Goal: Task Accomplishment & Management: Complete application form

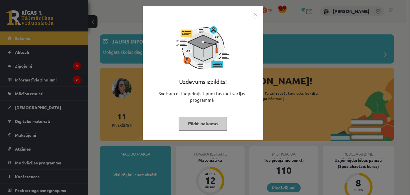
click at [205, 123] on button "Pildīt nākamo" at bounding box center [203, 124] width 48 height 14
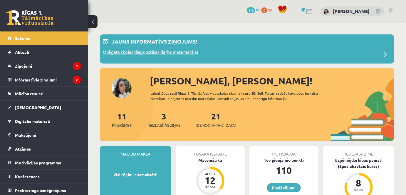
click at [266, 52] on div "Obligāts skolas diagnostikas darbs matemātikā!" at bounding box center [247, 55] width 289 height 12
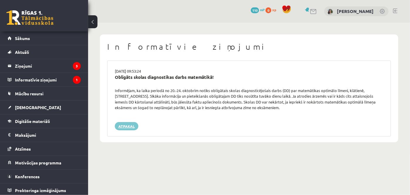
click at [132, 125] on link "Atpakaļ" at bounding box center [127, 126] width 24 height 8
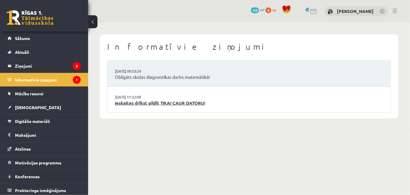
click at [144, 102] on link "Ieskaites drīkst pildīt TIKAI CAUR DATORU!" at bounding box center [249, 103] width 269 height 7
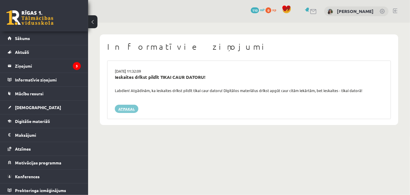
click at [131, 108] on link "Atpakaļ" at bounding box center [127, 109] width 24 height 8
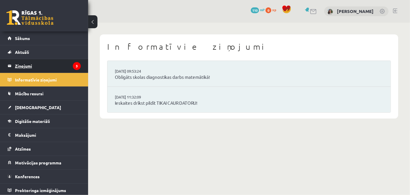
click at [66, 63] on legend "Ziņojumi 3" at bounding box center [48, 66] width 66 height 14
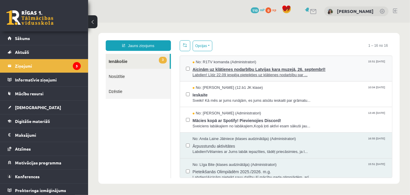
click at [218, 71] on span "Aicinām uz klātienes nodarbību Latvijas kara muzejā, 26. septembrī!" at bounding box center [290, 68] width 194 height 7
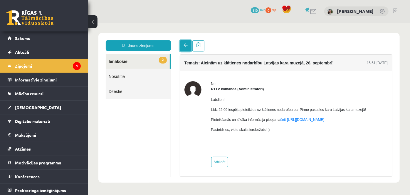
click at [183, 49] on link at bounding box center [186, 45] width 12 height 11
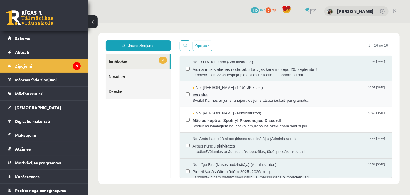
click at [222, 100] on span "Sveiki! Kā mēs ar jums runājām, es jums atsūtu ieskaiti par grāmatu..." at bounding box center [290, 101] width 194 height 6
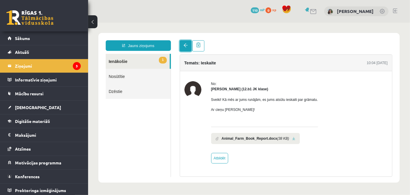
click at [187, 48] on link at bounding box center [186, 45] width 12 height 11
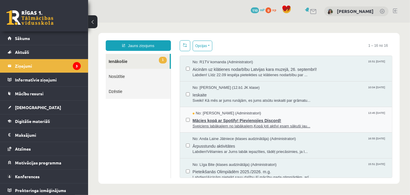
click at [228, 125] on span "Sveiciens labākajiem no labākajiem,Kopā ļoti aktīvi esam sākuši jau..." at bounding box center [290, 126] width 194 height 6
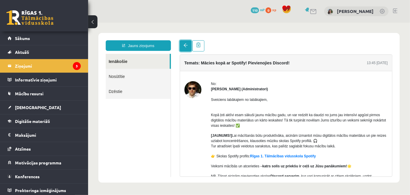
click at [185, 46] on span at bounding box center [185, 45] width 4 height 4
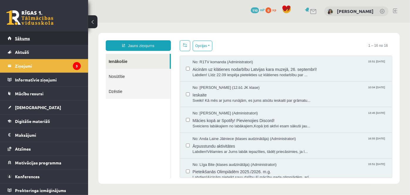
click at [65, 36] on link "Sākums" at bounding box center [44, 38] width 73 height 14
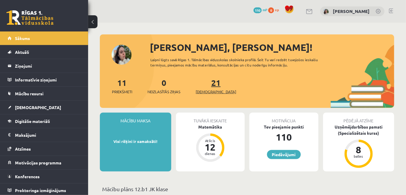
click at [209, 91] on span "[DEMOGRAPHIC_DATA]" at bounding box center [216, 92] width 41 height 6
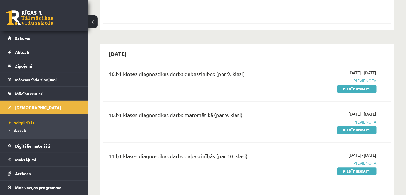
scroll to position [327, 0]
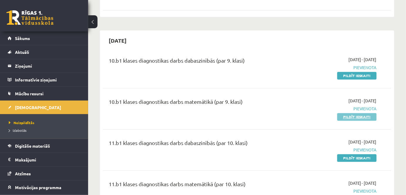
click at [353, 113] on link "Pildīt ieskaiti" at bounding box center [356, 117] width 39 height 8
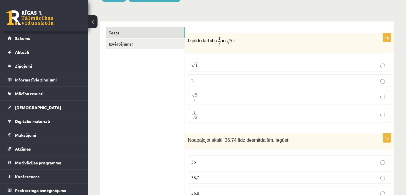
scroll to position [82, 0]
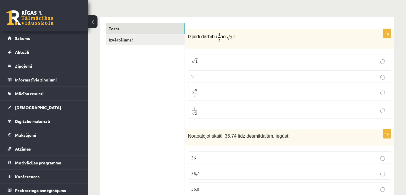
drag, startPoint x: 199, startPoint y: 37, endPoint x: 248, endPoint y: 42, distance: 49.7
click at [248, 42] on div "Izpildi darbību no ir ..." at bounding box center [289, 39] width 209 height 20
drag, startPoint x: 233, startPoint y: 41, endPoint x: 257, endPoint y: 29, distance: 26.9
click at [257, 29] on div "Izpildi darbību no ir ..." at bounding box center [289, 39] width 209 height 20
click at [285, 36] on p "Izpildi darbību no ir ..." at bounding box center [275, 37] width 174 height 10
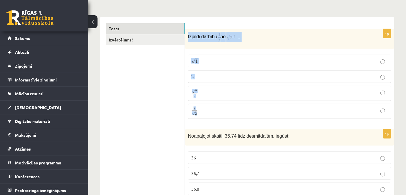
drag, startPoint x: 188, startPoint y: 35, endPoint x: 212, endPoint y: 105, distance: 74.1
click at [212, 105] on div "1p Izpildi darbību no ir ... √ 1 1 2 2 √ 2 2 2 2 2 √ 2 2 2" at bounding box center [289, 76] width 209 height 94
drag, startPoint x: 212, startPoint y: 105, endPoint x: 172, endPoint y: 147, distance: 58.0
drag, startPoint x: 188, startPoint y: 36, endPoint x: 223, endPoint y: 112, distance: 83.4
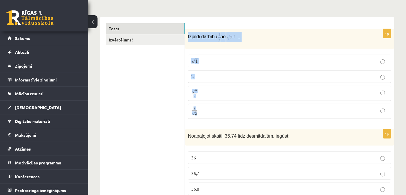
click at [223, 112] on div "1p Izpildi darbību no ir ... √ 1 1 2 2 √ 2 2 2 2 2 √ 2 2 2" at bounding box center [289, 76] width 209 height 94
drag, startPoint x: 189, startPoint y: 36, endPoint x: 210, endPoint y: 40, distance: 22.0
click at [210, 40] on p "Izpildi darbību no ir ..." at bounding box center [275, 37] width 174 height 10
click at [273, 39] on p "Izpildi darbību no ir ..." at bounding box center [275, 37] width 174 height 10
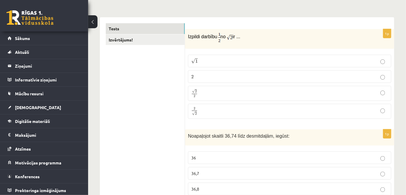
drag, startPoint x: 188, startPoint y: 35, endPoint x: 269, endPoint y: 39, distance: 80.9
click at [269, 39] on div "Izpildi darbību no ir ..." at bounding box center [289, 39] width 209 height 20
copy p "Izpildi darbību no ir ..."
click at [202, 92] on p "√ 2 2 2 2" at bounding box center [289, 93] width 197 height 9
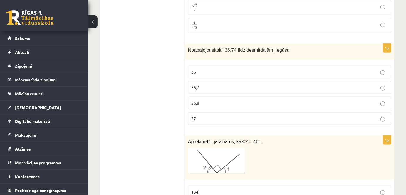
scroll to position [175, 0]
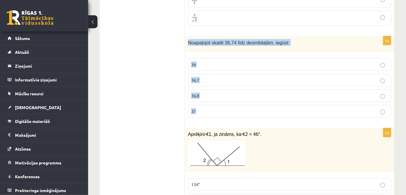
drag, startPoint x: 188, startPoint y: 42, endPoint x: 222, endPoint y: 107, distance: 74.0
click at [222, 107] on div "1p Noapaļojot skaitli 36,74 līdz desmitdaļām, iegūst: 36 36,7 36,8 37" at bounding box center [289, 79] width 209 height 86
copy div "Noapaļojot skaitli 36,74 līdz desmitdaļām, iegūst: 36 36,7 36,8 37"
click at [216, 80] on p "36,7" at bounding box center [289, 80] width 197 height 6
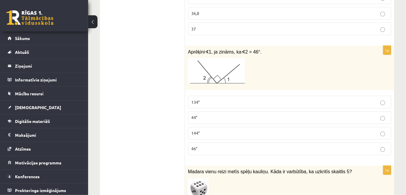
scroll to position [269, 0]
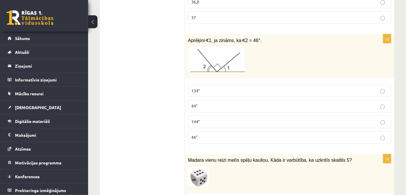
click at [216, 103] on p "44°" at bounding box center [289, 106] width 197 height 6
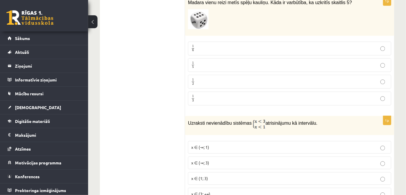
scroll to position [419, 0]
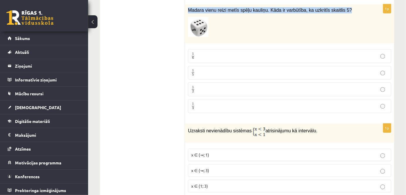
drag, startPoint x: 189, startPoint y: 8, endPoint x: 354, endPoint y: 13, distance: 165.6
click at [354, 13] on div "Madara vienu reizi metīs spēļu kauliņu. Kāda ir varbūtība, ka uzkritīs skaitlis…" at bounding box center [289, 23] width 209 height 39
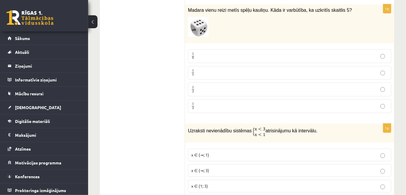
drag, startPoint x: 327, startPoint y: 7, endPoint x: 363, endPoint y: 24, distance: 40.0
click at [363, 24] on div "Madara vienu reizi metīs spēļu kauliņu. Kāda ir varbūtība, ka uzkritīs skaitlis…" at bounding box center [289, 23] width 209 height 39
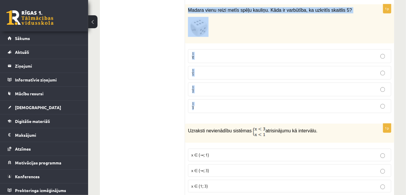
drag, startPoint x: 187, startPoint y: 8, endPoint x: 208, endPoint y: 98, distance: 93.2
click at [208, 98] on div "1p Madara vienu reizi metīs spēļu kauliņu. Kāda ir varbūtība, ka uzkritīs skait…" at bounding box center [289, 60] width 209 height 113
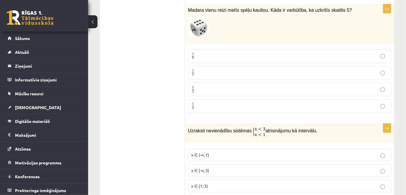
drag, startPoint x: 208, startPoint y: 98, endPoint x: 154, endPoint y: 86, distance: 55.9
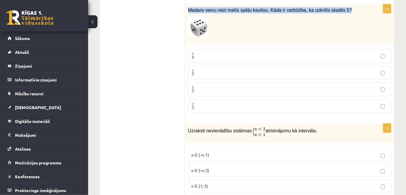
drag, startPoint x: 188, startPoint y: 6, endPoint x: 340, endPoint y: 10, distance: 152.3
click at [340, 10] on div "Madara vienu reizi metīs spēļu kauliņu. Kāda ir varbūtība, ka uzkritīs skaitlis…" at bounding box center [289, 23] width 209 height 39
copy span "Madara vienu reizi metīs spēļu kauliņu. Kāda ir varbūtība, ka uzkritīs skaitlis…"
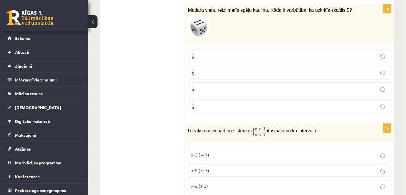
click at [208, 54] on p "1 6 1 6" at bounding box center [289, 55] width 197 height 7
drag, startPoint x: 406, startPoint y: 32, endPoint x: 407, endPoint y: 39, distance: 6.3
click at [394, 47] on div "1p Madara vienu reizi metīs spēļu kauliņu. Kāda ir varbūtība, ka uzkritīs skait…" at bounding box center [289, 60] width 209 height 113
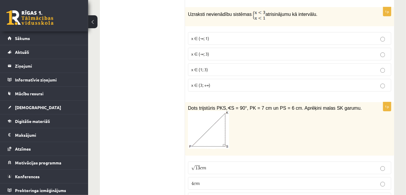
scroll to position [517, 0]
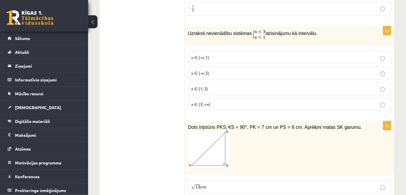
drag, startPoint x: 188, startPoint y: 28, endPoint x: 326, endPoint y: 35, distance: 138.9
click at [326, 35] on div "Uzraksti nevienādību sistēmas atrisinājumu kā intervālu." at bounding box center [289, 35] width 209 height 19
click at [326, 35] on p "Uzraksti nevienādību sistēmas atrisinājumu kā intervālu." at bounding box center [275, 34] width 174 height 10
click at [233, 54] on p "x ∈ (-∞; 1)" at bounding box center [289, 57] width 197 height 6
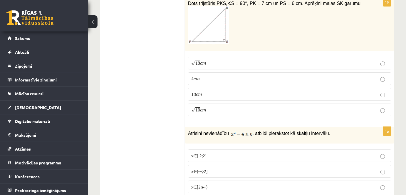
scroll to position [614, 0]
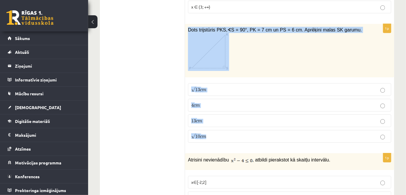
drag, startPoint x: 188, startPoint y: 25, endPoint x: 263, endPoint y: 128, distance: 127.0
click at [263, 128] on div "1p Dots trijstūris PKS, ∢ S = 90°, PK = 7 cm un PS = 6 cm. Aprēķini malas SK ga…" at bounding box center [289, 86] width 209 height 124
click at [306, 46] on p "Dots trijstūris PKS, ∢ S = 90°, PK = 7 cm un PS = 6 cm. Aprēķini malas SK garum…" at bounding box center [275, 49] width 174 height 44
drag, startPoint x: 187, startPoint y: 24, endPoint x: 244, endPoint y: 48, distance: 61.0
click at [244, 48] on div "Dots trijstūris PKS, ∢ S = 90°, PK = 7 cm un PS = 6 cm. Aprēķini malas SK garum…" at bounding box center [289, 51] width 209 height 54
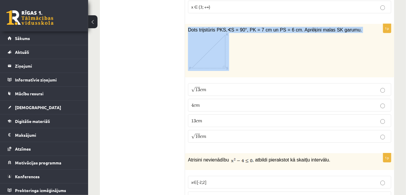
copy span "Dots trijstūris PKS, ∢ S = 90°, PK = 7 cm un PS = 6 cm. Aprēķini malas SK garum…"
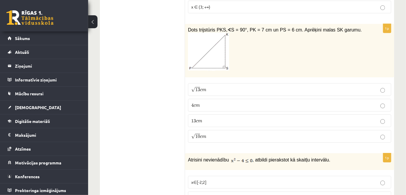
click at [215, 133] on p "√ 10 c m 10 c m" at bounding box center [289, 136] width 197 height 6
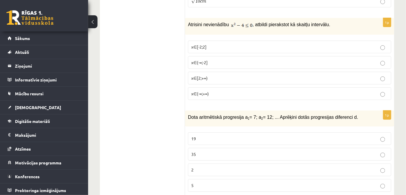
scroll to position [730, 0]
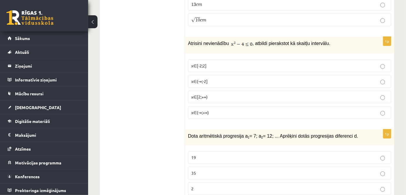
click at [271, 63] on p "x∈[-2;2]" at bounding box center [289, 66] width 197 height 6
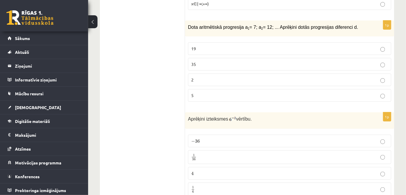
scroll to position [828, 0]
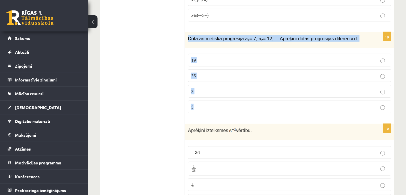
drag, startPoint x: 186, startPoint y: 34, endPoint x: 277, endPoint y: 97, distance: 110.8
click at [277, 97] on div "1p Dota aritmētiskā progresija a 1 = 7; a 2 = 12; ... Aprēķini dotās progresija…" at bounding box center [289, 75] width 209 height 86
copy div "Dota aritmētiskā progresija a 1 = 7; a 2 = 12; ... Aprēķini dotās progresijas d…"
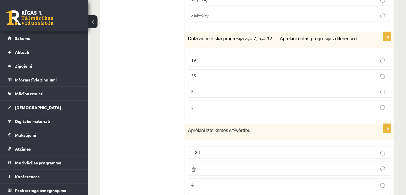
click at [200, 104] on p "5" at bounding box center [289, 107] width 197 height 6
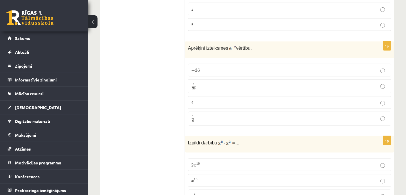
scroll to position [914, 0]
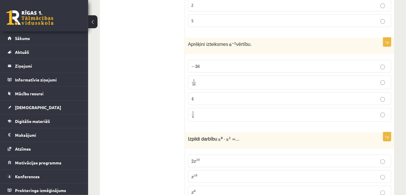
click at [301, 79] on p "1 36 1 36" at bounding box center [289, 82] width 197 height 7
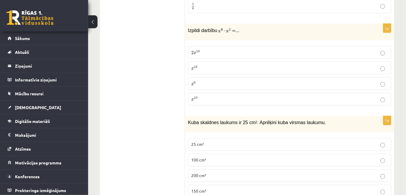
scroll to position [1030, 0]
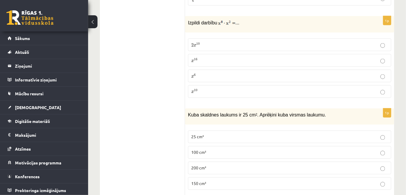
click at [262, 90] on label "x 10 x 10" at bounding box center [289, 91] width 203 height 13
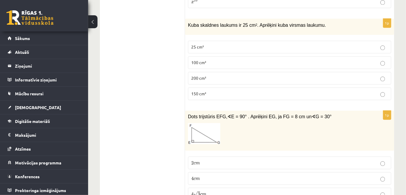
scroll to position [1123, 0]
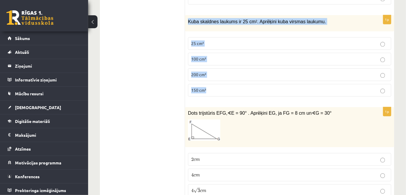
drag, startPoint x: 187, startPoint y: 14, endPoint x: 240, endPoint y: 85, distance: 89.1
click at [240, 85] on div "1p Kuba skaldnes laukums ir 25 cm 2 . Aprēķini kuba virsmas laukumu. 25 cm² 100…" at bounding box center [289, 58] width 209 height 86
copy div "Kuba skaldnes laukums ir 25 cm 2 . Aprēķini kuba virsmas laukumu. 25 cm² 100 cm…"
click at [219, 87] on p "150 cm²" at bounding box center [289, 90] width 197 height 6
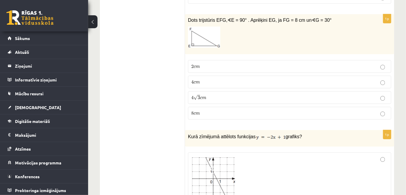
scroll to position [1212, 0]
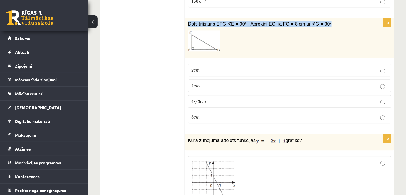
drag, startPoint x: 186, startPoint y: 14, endPoint x: 322, endPoint y: 21, distance: 136.0
click at [322, 21] on div "Dots trijstūris EFG, ∢ E = 90° . Aprēķini EG, ja FG = 8 cm un ∢ G = 30°" at bounding box center [289, 38] width 209 height 40
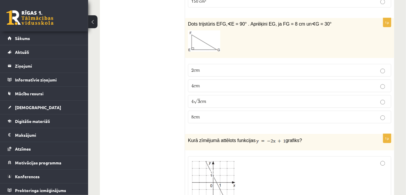
click at [274, 33] on p at bounding box center [275, 40] width 174 height 21
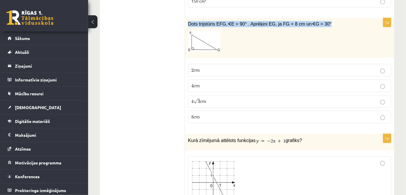
drag, startPoint x: 188, startPoint y: 14, endPoint x: 329, endPoint y: 12, distance: 140.8
click at [331, 18] on div "Dots trijstūris EFG, ∢ E = 90° . Aprēķini EG, ja FG = 8 cm un ∢ G = 30°" at bounding box center [289, 38] width 209 height 40
copy span "Dots trijstūris EFG, ∢ E = 90° . Aprēķini EG, ja FG = 8 cm un ∢ G = 30°"
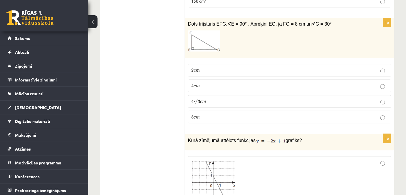
drag, startPoint x: 189, startPoint y: 61, endPoint x: 214, endPoint y: 107, distance: 51.8
click at [214, 107] on fieldset "2 c m 2 c m 4 c m 4 c m 4 √ 3 c m 4 3 c m 8 c m 8 c m" at bounding box center [289, 93] width 203 height 64
drag, startPoint x: 214, startPoint y: 107, endPoint x: 149, endPoint y: 76, distance: 72.2
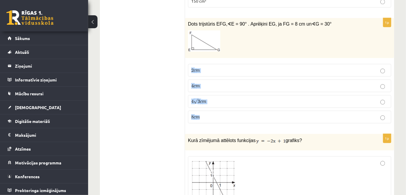
drag, startPoint x: 193, startPoint y: 61, endPoint x: 230, endPoint y: 108, distance: 60.5
click at [230, 108] on fieldset "2 c m 2 c m 4 c m 4 c m 4 √ 3 c m 4 3 c m 8 c m 8 c m" at bounding box center [289, 93] width 203 height 64
copy fieldset "2 c m 2 c m 4 c m 4 c m 4 √ 3 c m 4 3 c m 8 c m"
click at [236, 98] on label "4 √ 3 c m 4 3 c m" at bounding box center [289, 101] width 203 height 13
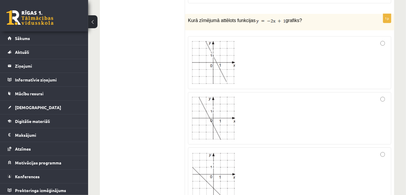
scroll to position [1336, 0]
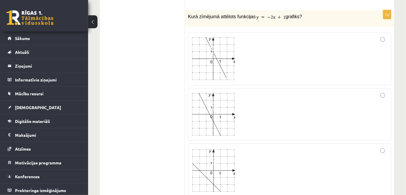
click at [214, 167] on img at bounding box center [213, 170] width 44 height 44
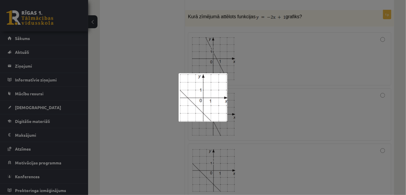
click at [257, 80] on div at bounding box center [203, 97] width 406 height 195
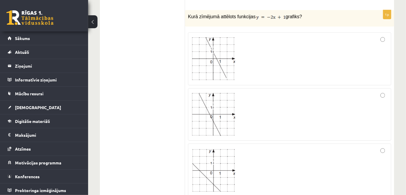
click at [382, 147] on div at bounding box center [289, 170] width 197 height 47
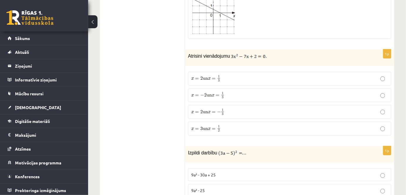
scroll to position [1568, 0]
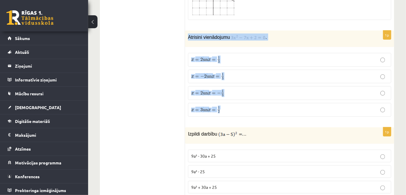
drag, startPoint x: 188, startPoint y: 25, endPoint x: 233, endPoint y: 96, distance: 84.0
click at [233, 97] on div "1p Atrisini vienādojumu . x = 2 un x = 1 3 x = 2 un x = 1 3 x = − 2 un x = 1 3 …" at bounding box center [289, 76] width 209 height 91
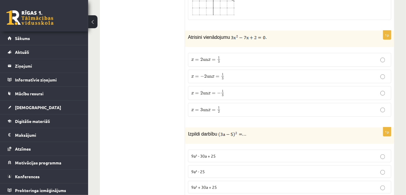
click at [142, 63] on ul "Tests Izvērtējums!" at bounding box center [145, 127] width 79 height 3180
click at [219, 59] on fieldset "x = 2 un x = 1 3 x = 2 un x = 1 3 x = − 2 un x = 1 3 x = − 2 un x = 1 3 x = 2 u…" at bounding box center [289, 84] width 203 height 68
click at [224, 56] on p "x = 2 un x = 1 3 x = 2 un x = 1 3" at bounding box center [289, 59] width 197 height 7
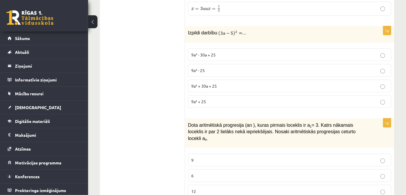
scroll to position [1673, 0]
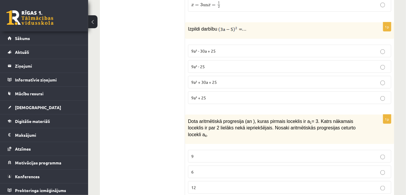
click at [279, 48] on p "9a² - 30a + 25" at bounding box center [289, 51] width 197 height 6
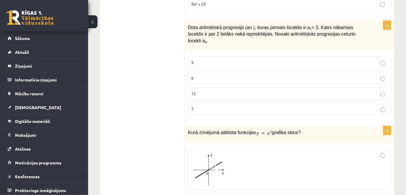
scroll to position [1774, 0]
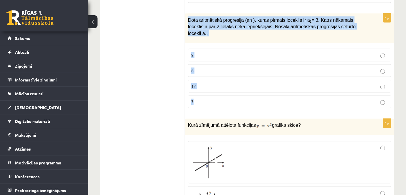
drag, startPoint x: 187, startPoint y: 7, endPoint x: 220, endPoint y: 84, distance: 83.8
click at [220, 84] on div "1p Dota aritmētiskā progresija (an ), kuras pirmais loceklis ir a 1 = 3. Katrs …" at bounding box center [289, 63] width 209 height 99
copy div "Dota aritmētiskā progresija (an ), kuras pirmais loceklis ir a 1 = 3. Katrs nāk…"
click at [215, 52] on p "9" at bounding box center [289, 55] width 197 height 6
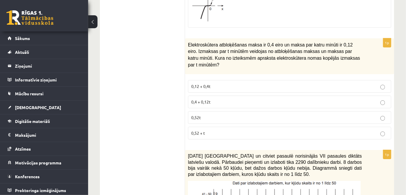
scroll to position [2063, 0]
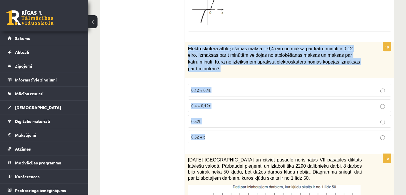
drag, startPoint x: 188, startPoint y: 25, endPoint x: 246, endPoint y: 113, distance: 104.7
click at [246, 113] on div "1p Elektroskūtera atbloķēšanas maksa ir 0,4 eiro un maksa par katru minūti ir 0…" at bounding box center [289, 95] width 209 height 106
copy div "Elektroskūtera atbloķēšanas maksa ir 0,4 eiro un maksa par katru minūti ir 0,12…"
click at [232, 103] on p "0,4 + 0,12t" at bounding box center [289, 106] width 197 height 6
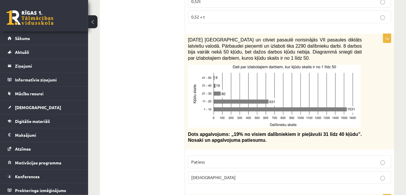
scroll to position [2187, 0]
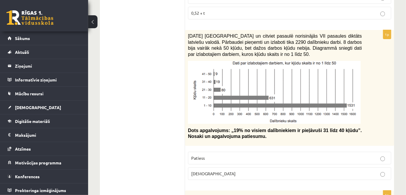
click at [218, 155] on p "Patiess" at bounding box center [289, 158] width 197 height 6
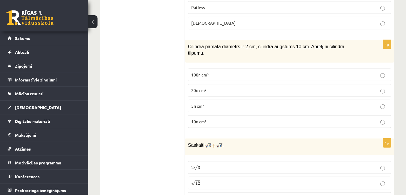
scroll to position [2345, 0]
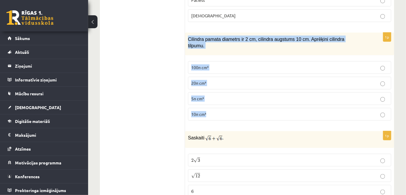
drag, startPoint x: 187, startPoint y: 10, endPoint x: 222, endPoint y: 79, distance: 77.0
click at [222, 79] on div "1p Cilindra pamata diametrs ir 2 cm, cilindra augstums 10 cm. Aprēķini cilindra…" at bounding box center [289, 79] width 209 height 93
click at [219, 108] on label "10π cm³" at bounding box center [289, 114] width 203 height 13
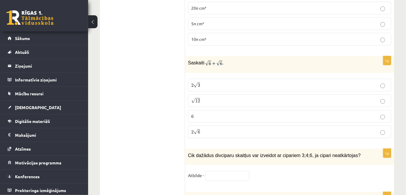
scroll to position [2431, 0]
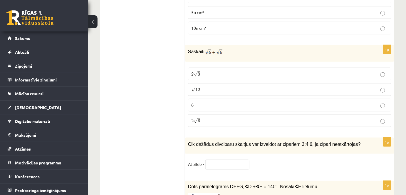
click at [236, 118] on p "2 √ 6 2 6" at bounding box center [289, 121] width 197 height 6
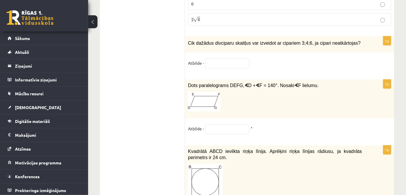
scroll to position [2521, 0]
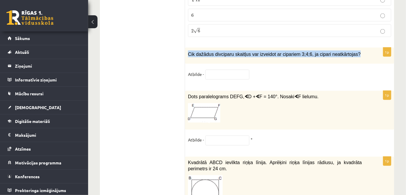
drag, startPoint x: 187, startPoint y: 18, endPoint x: 344, endPoint y: 22, distance: 157.0
click at [353, 48] on div "Cik dažādus divciparu skaitļus var izveidot ar cipariem 3;4;6, ja cipari neatkā…" at bounding box center [289, 56] width 209 height 16
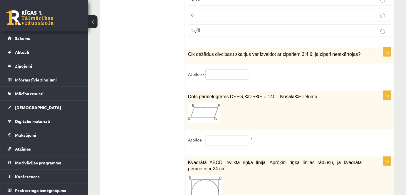
click at [212, 70] on input "text" at bounding box center [227, 75] width 44 height 10
type input "*"
click at [254, 91] on div "Dots paralelograms DEFG, ∢ D + ∢ F = 140°. Nosaki ∢ F lielumu." at bounding box center [289, 110] width 209 height 39
drag, startPoint x: 186, startPoint y: 61, endPoint x: 321, endPoint y: 60, distance: 134.9
click at [321, 91] on div "Dots paralelograms DEFG, ∢ D + ∢ F = 140°. Nosaki ∢ F lielumu." at bounding box center [289, 110] width 209 height 39
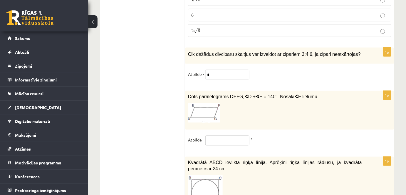
click at [215, 135] on input "text" at bounding box center [227, 140] width 44 height 10
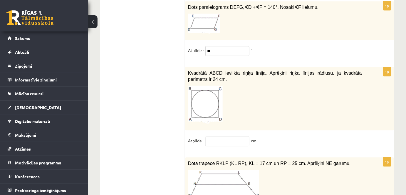
scroll to position [2622, 0]
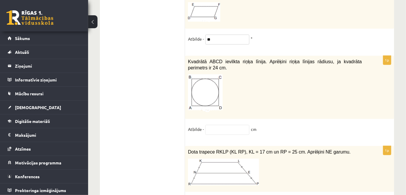
type input "**"
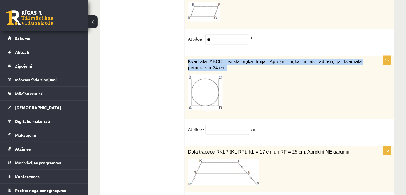
drag, startPoint x: 187, startPoint y: 27, endPoint x: 201, endPoint y: 34, distance: 16.0
click at [201, 56] on div "Kvadrātā ABCD ievilkta riņķa līnija. Aprēķini riņķa līnijas rādiusu, ja kvadrāt…" at bounding box center [289, 87] width 209 height 63
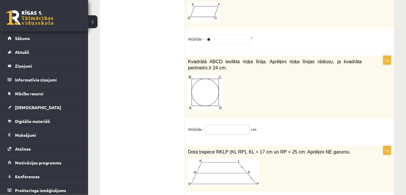
click at [213, 125] on input "text" at bounding box center [227, 130] width 44 height 10
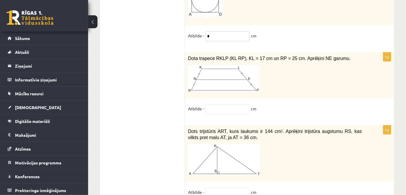
scroll to position [2723, 0]
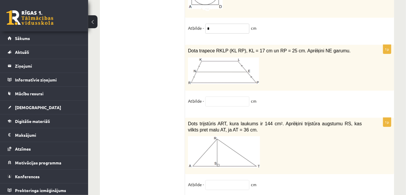
type input "*"
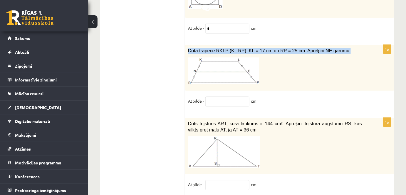
drag, startPoint x: 186, startPoint y: 15, endPoint x: 344, endPoint y: 14, distance: 157.8
click at [361, 45] on div "Dota trapece RKLP (KL RP), KL = 17 cm un RP = 25 cm. Aprēķini NE garumu." at bounding box center [289, 68] width 209 height 46
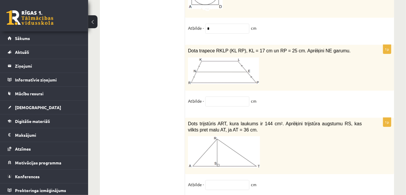
click at [267, 57] on p at bounding box center [275, 70] width 174 height 27
click at [214, 96] on input "text" at bounding box center [227, 101] width 44 height 10
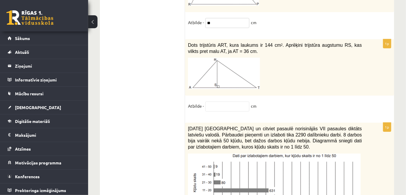
scroll to position [2809, 0]
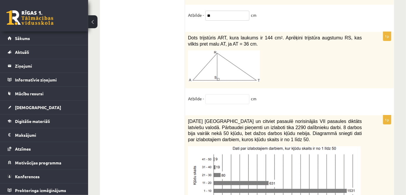
type input "**"
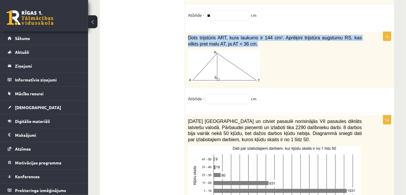
drag, startPoint x: 187, startPoint y: 1, endPoint x: 236, endPoint y: 11, distance: 49.7
click at [236, 32] on div "Dots trijstūris ART, kura laukums ir 144 cm 2 . Aprēķini trijstūra augstumu RS,…" at bounding box center [289, 60] width 209 height 56
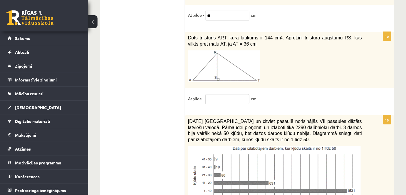
click at [221, 94] on input "text" at bounding box center [227, 99] width 44 height 10
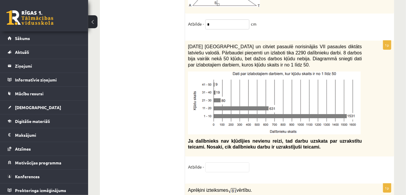
scroll to position [2888, 0]
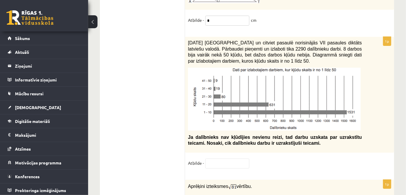
type input "*"
drag, startPoint x: 188, startPoint y: 9, endPoint x: 252, endPoint y: 29, distance: 66.8
click at [252, 40] on p "2021. gada 27. novembrī Latvijā un citviet pasaulē norisinājās VII pasaules dik…" at bounding box center [275, 52] width 174 height 24
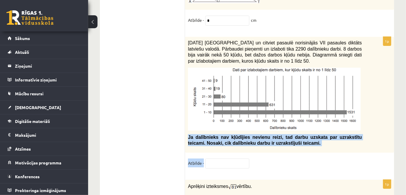
drag, startPoint x: 188, startPoint y: 102, endPoint x: 294, endPoint y: 123, distance: 107.9
click at [294, 123] on div "1p 2021. gada 27. novembrī Latvijā un citviet pasaulē norisinājās VII pasaules …" at bounding box center [289, 105] width 209 height 137
click at [288, 122] on div "1p 2021. gada 27. novembrī Latvijā un citviet pasaulē norisinājās VII pasaules …" at bounding box center [289, 105] width 209 height 137
drag, startPoint x: 188, startPoint y: 102, endPoint x: 280, endPoint y: 109, distance: 92.6
click at [280, 109] on div "2021. gada 27. novembrī Latvijā un citviet pasaulē norisinājās VII pasaules dik…" at bounding box center [289, 95] width 209 height 116
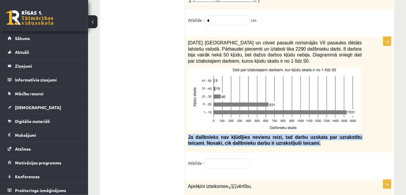
click at [303, 115] on div "2021. gada 27. novembrī Latvijā un citviet pasaulē norisinājās VII pasaules dik…" at bounding box center [289, 95] width 209 height 116
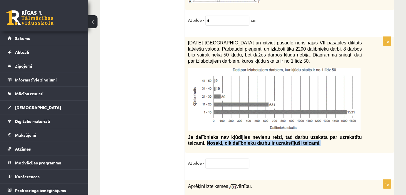
drag, startPoint x: 347, startPoint y: 103, endPoint x: 371, endPoint y: 111, distance: 25.5
click at [371, 111] on div "2021. gada 27. novembrī Latvijā un citviet pasaulē norisinājās VII pasaules dik…" at bounding box center [289, 95] width 209 height 116
click at [215, 158] on input "text" at bounding box center [227, 163] width 44 height 10
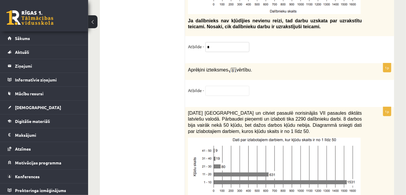
scroll to position [3008, 0]
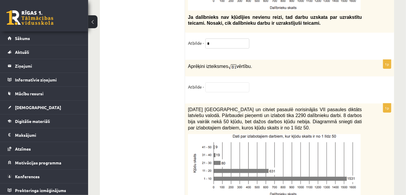
type input "*"
click at [222, 82] on input "text" at bounding box center [227, 87] width 44 height 10
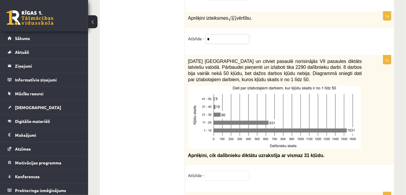
scroll to position [3063, 0]
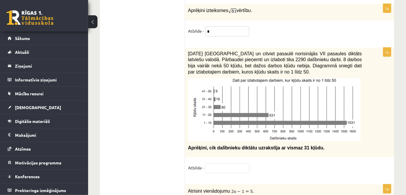
type input "*"
drag, startPoint x: 187, startPoint y: 19, endPoint x: 256, endPoint y: 40, distance: 71.7
click at [256, 48] on div "2021. gada 27. novembrī Latvijā un citviet pasaulē norisinājās VII pasaules dik…" at bounding box center [289, 103] width 209 height 110
drag, startPoint x: 187, startPoint y: 117, endPoint x: 316, endPoint y: 117, distance: 128.7
click at [316, 117] on div "2021. gada 27. novembrī Latvijā un citviet pasaulē norisinājās VII pasaules dik…" at bounding box center [289, 103] width 209 height 110
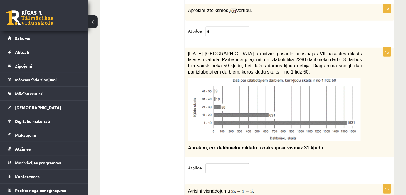
click at [222, 163] on input "text" at bounding box center [227, 168] width 44 height 10
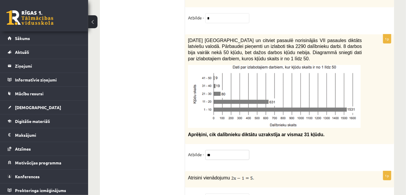
type input "**"
click at [227, 193] on input "text" at bounding box center [227, 198] width 44 height 10
type input "*"
drag, startPoint x: 188, startPoint y: 145, endPoint x: 281, endPoint y: 147, distance: 92.9
click at [281, 171] on div "Atrisini vienādojumu ." at bounding box center [289, 179] width 209 height 16
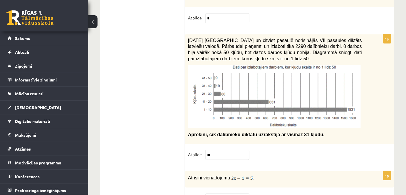
click at [293, 150] on fieldset "Atbilde - **" at bounding box center [289, 156] width 203 height 12
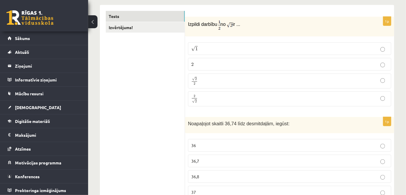
scroll to position [0, 0]
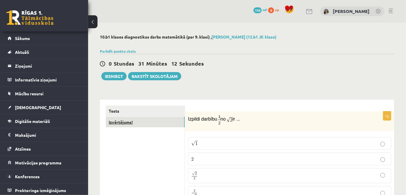
click at [163, 119] on link "Izvērtējums!" at bounding box center [145, 122] width 79 height 11
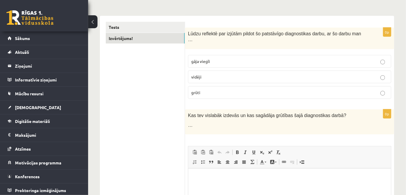
scroll to position [84, 0]
click at [363, 74] on p "vidēji" at bounding box center [289, 77] width 197 height 6
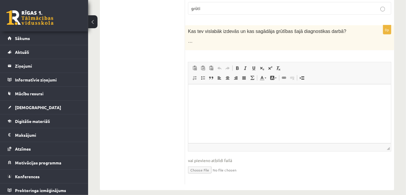
scroll to position [0, 0]
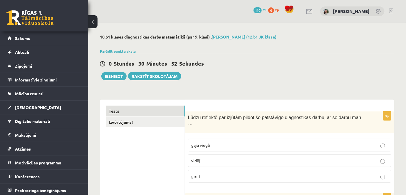
click at [151, 113] on link "Tests" at bounding box center [145, 111] width 79 height 11
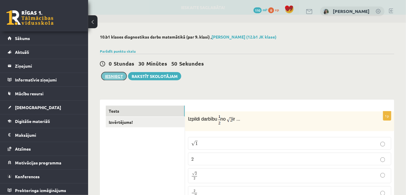
click at [110, 72] on button "Iesniegt" at bounding box center [113, 76] width 25 height 8
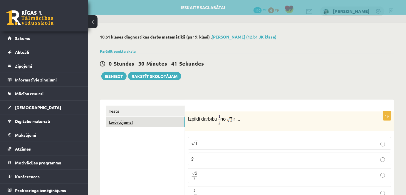
click at [167, 123] on link "Izvērtējums!" at bounding box center [145, 122] width 79 height 11
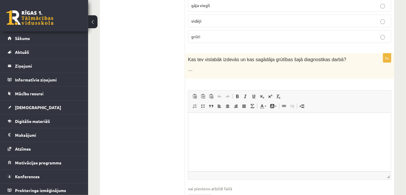
scroll to position [168, 0]
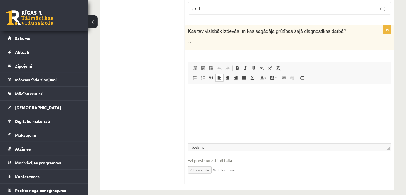
click at [214, 93] on p "Editor, wiswyg-editor-user-answer-47433994714380" at bounding box center [289, 93] width 191 height 6
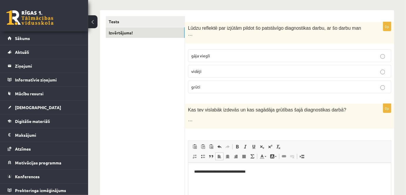
scroll to position [87, 0]
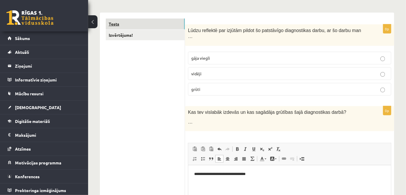
click at [142, 23] on link "Tests" at bounding box center [145, 24] width 79 height 11
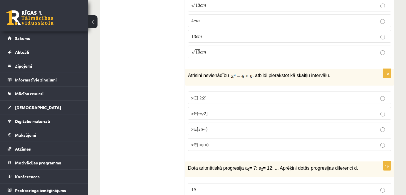
scroll to position [0, 0]
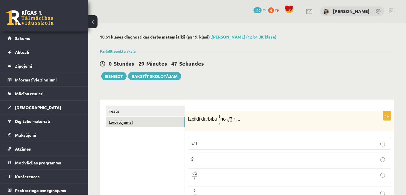
click at [179, 124] on link "Izvērtējums!" at bounding box center [145, 122] width 79 height 11
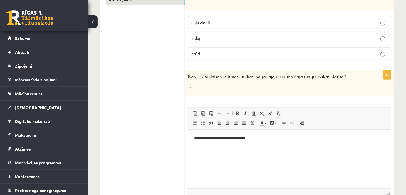
scroll to position [123, 0]
click at [262, 138] on p "**********" at bounding box center [289, 138] width 191 height 6
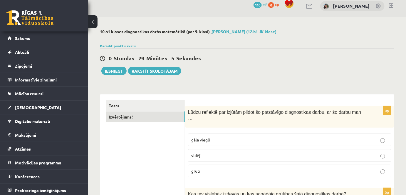
scroll to position [0, 0]
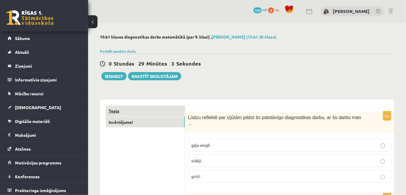
click at [125, 106] on link "Tests" at bounding box center [145, 111] width 79 height 11
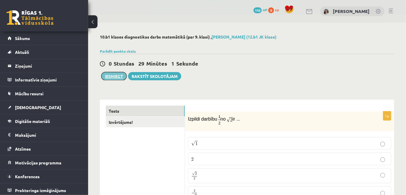
click at [118, 78] on button "Iesniegt" at bounding box center [113, 76] width 25 height 8
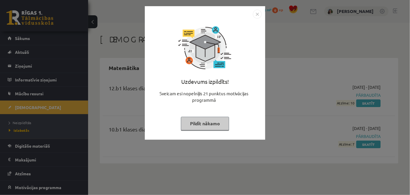
click at [259, 15] on img "Close" at bounding box center [257, 14] width 9 height 9
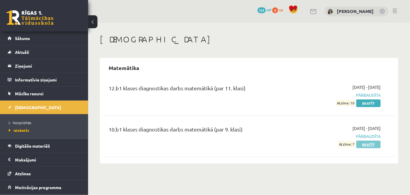
click at [370, 144] on link "Skatīt" at bounding box center [369, 144] width 24 height 8
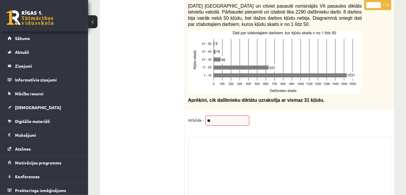
scroll to position [4986, 0]
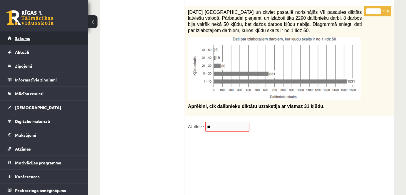
click at [66, 37] on link "Sākums" at bounding box center [44, 38] width 73 height 14
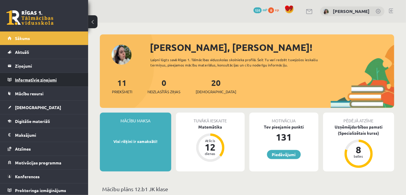
click at [52, 77] on legend "Informatīvie ziņojumi 0" at bounding box center [48, 80] width 66 height 14
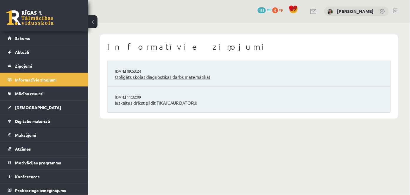
click at [158, 78] on link "Obligāts skolas diagnostikas darbs matemātikā!" at bounding box center [249, 77] width 269 height 7
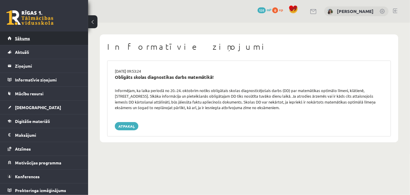
click at [61, 39] on link "Sākums" at bounding box center [44, 38] width 73 height 14
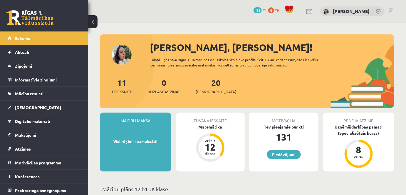
click at [390, 11] on link at bounding box center [391, 11] width 4 height 5
